Goal: Information Seeking & Learning: Learn about a topic

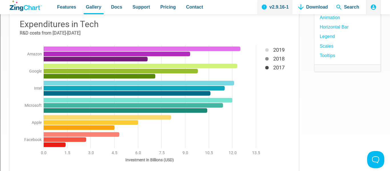
scroll to position [82, 0]
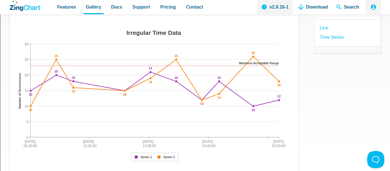
scroll to position [72, 0]
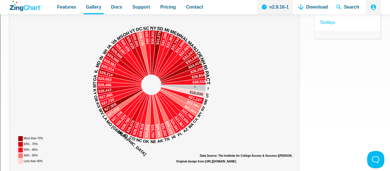
scroll to position [96, 0]
